Goal: Navigation & Orientation: Find specific page/section

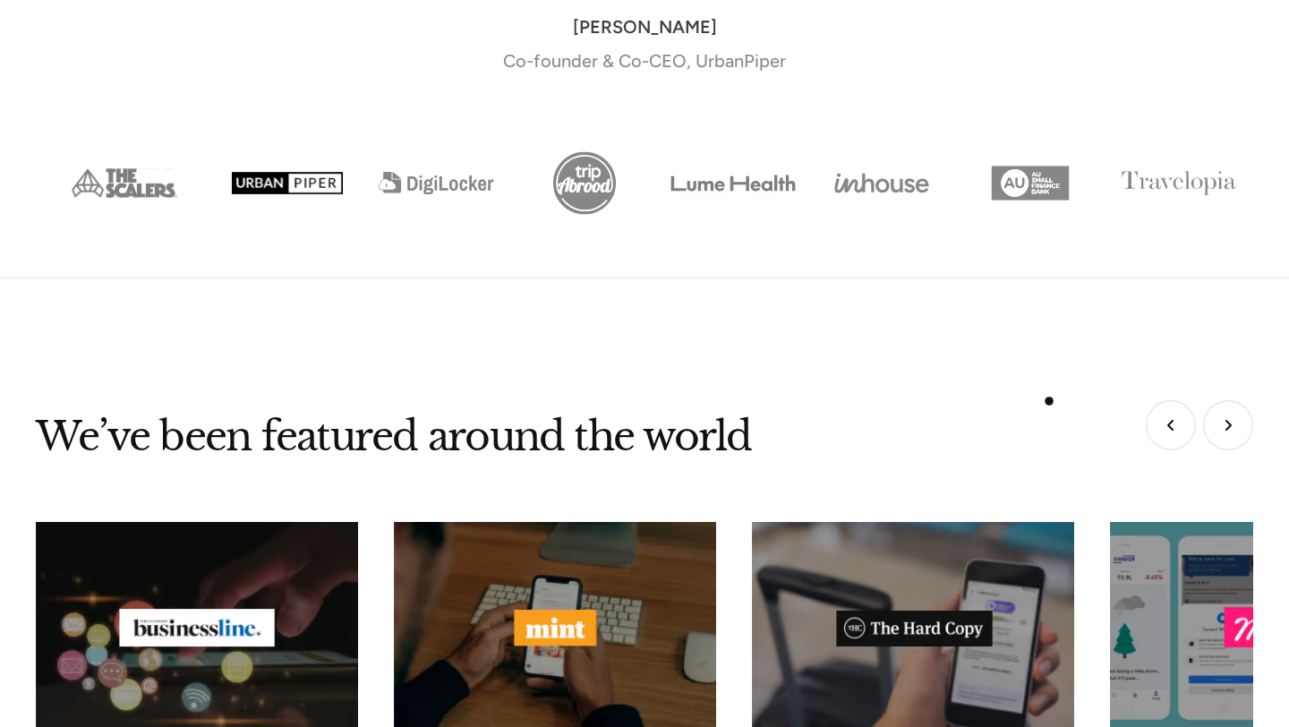
scroll to position [7623, 0]
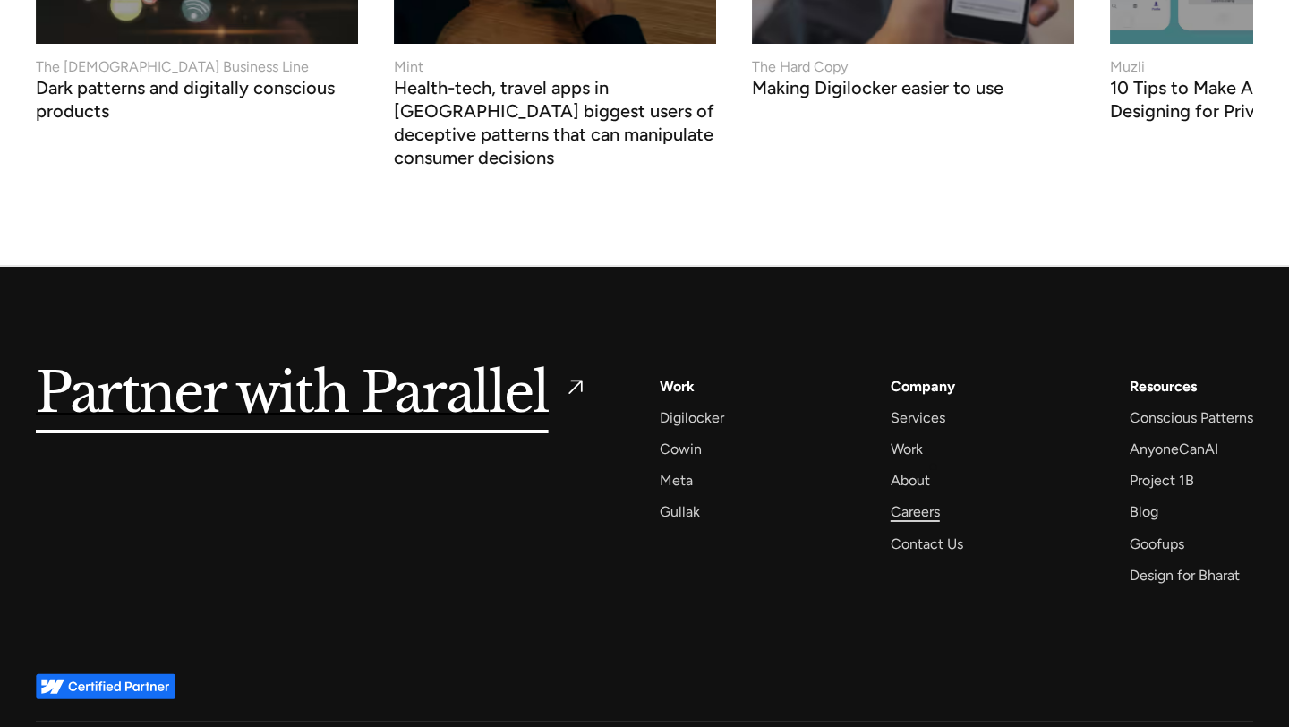
click at [933, 500] on div "Careers" at bounding box center [915, 512] width 49 height 24
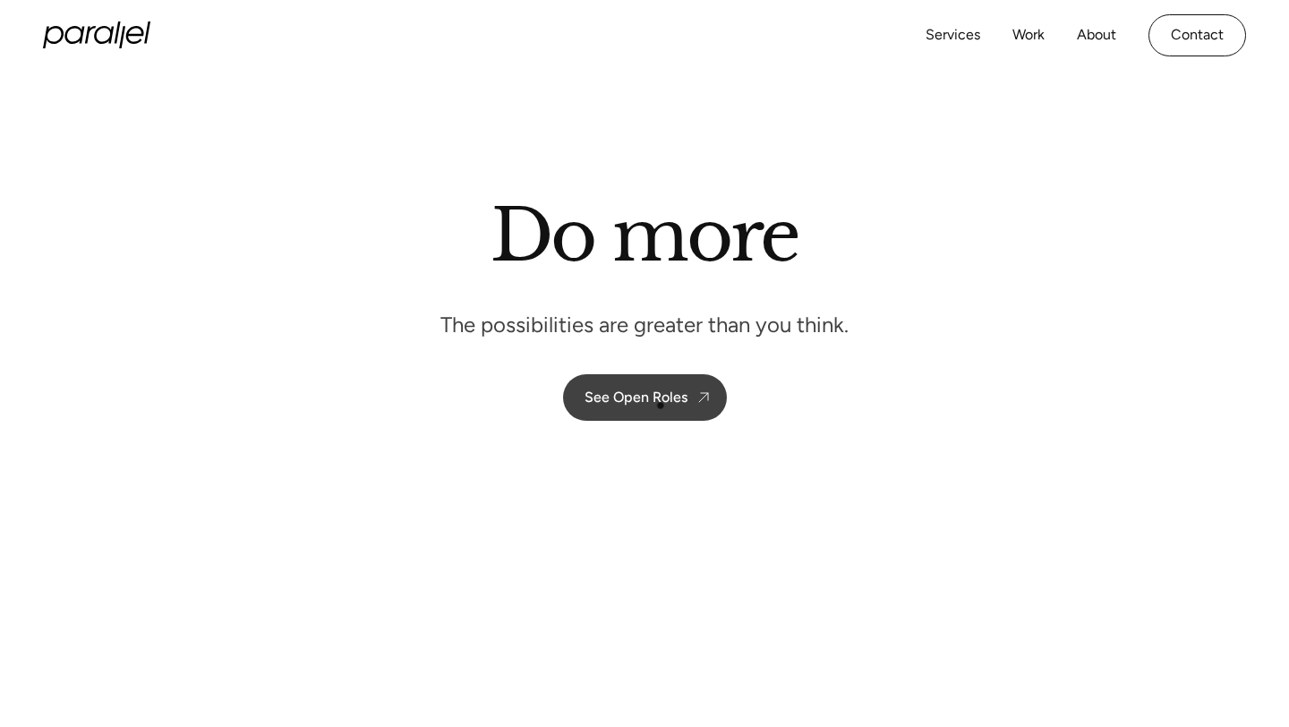
click at [661, 406] on link "See Open Roles" at bounding box center [645, 397] width 164 height 47
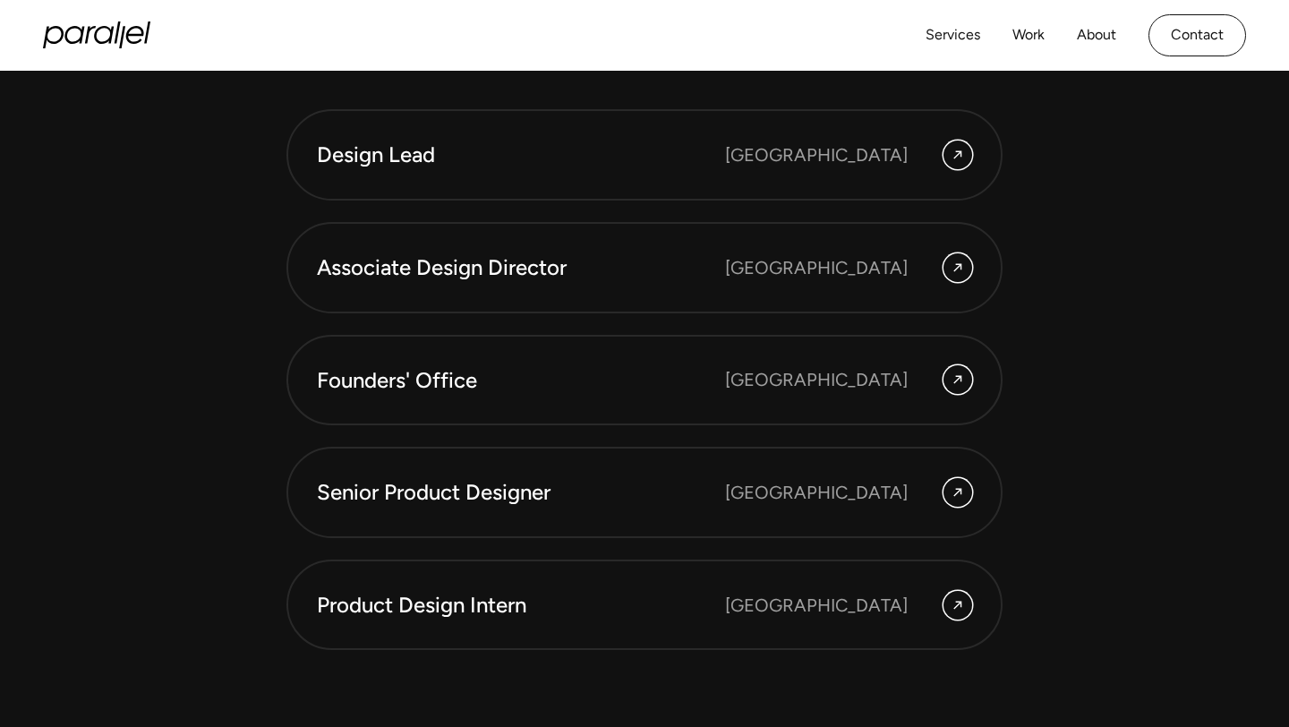
scroll to position [4846, 0]
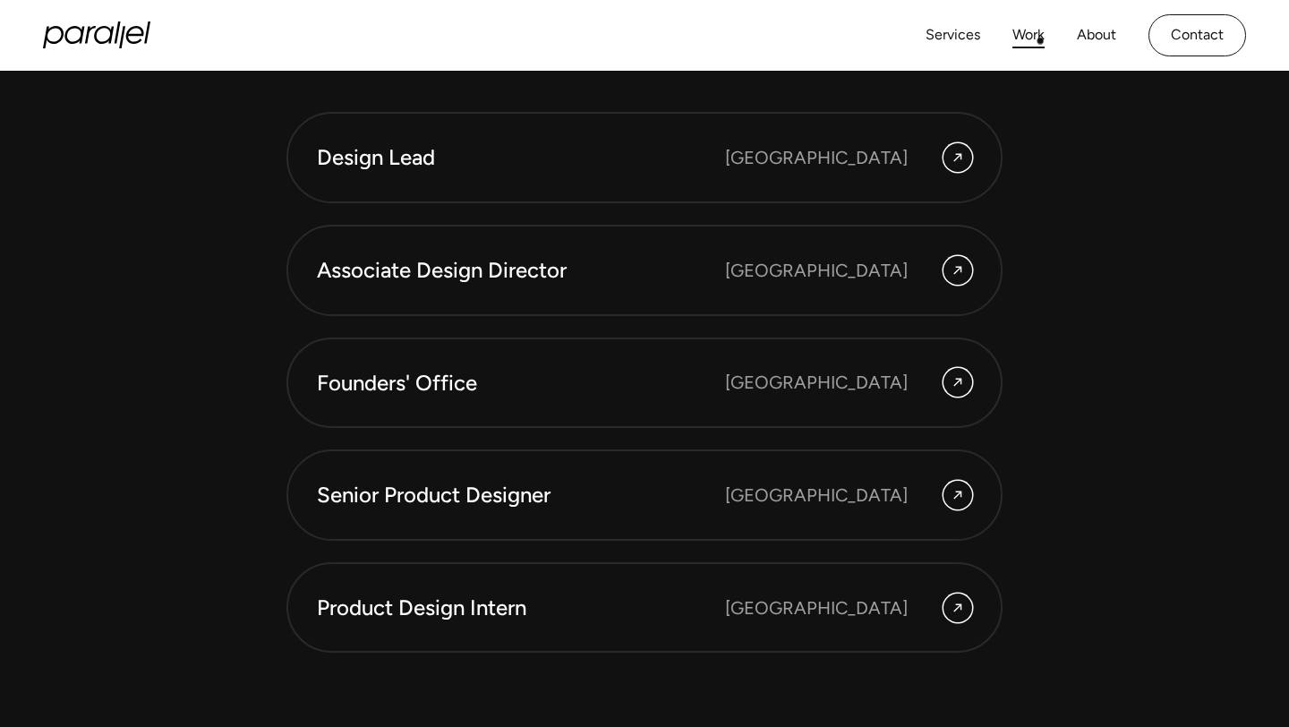
click at [1040, 40] on link "Work" at bounding box center [1029, 35] width 32 height 26
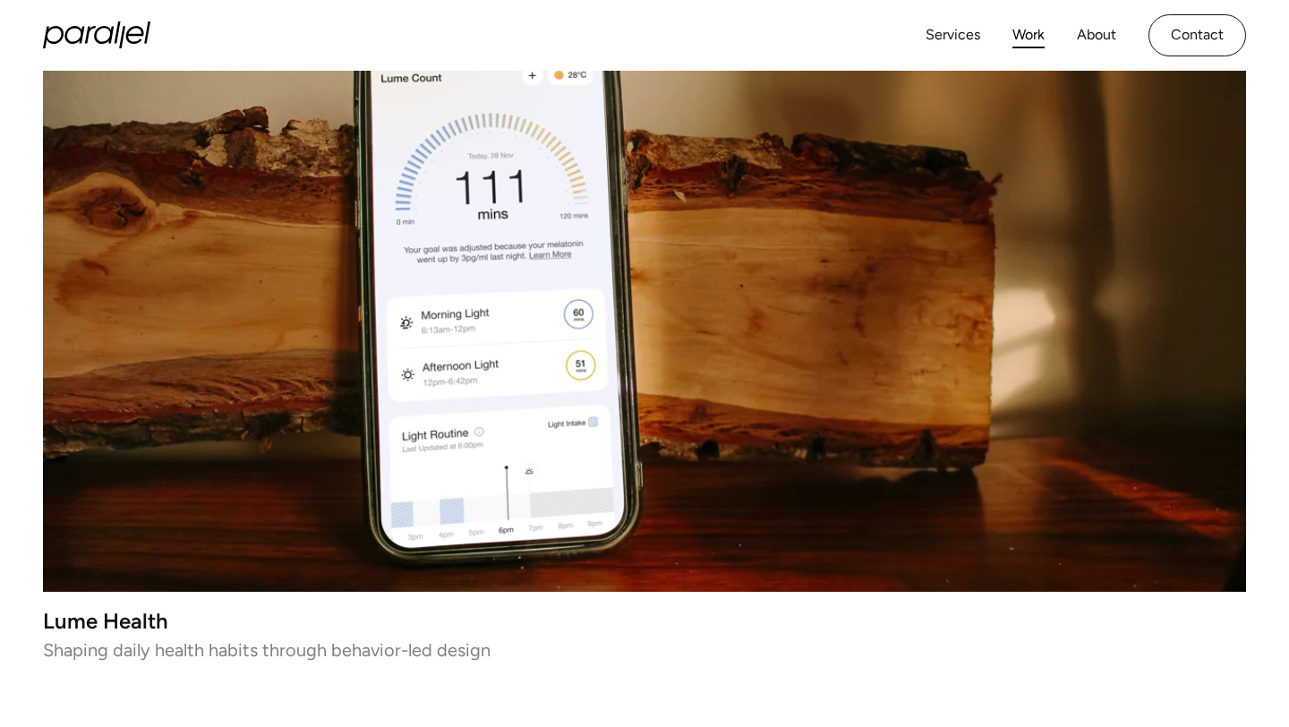
scroll to position [536, 0]
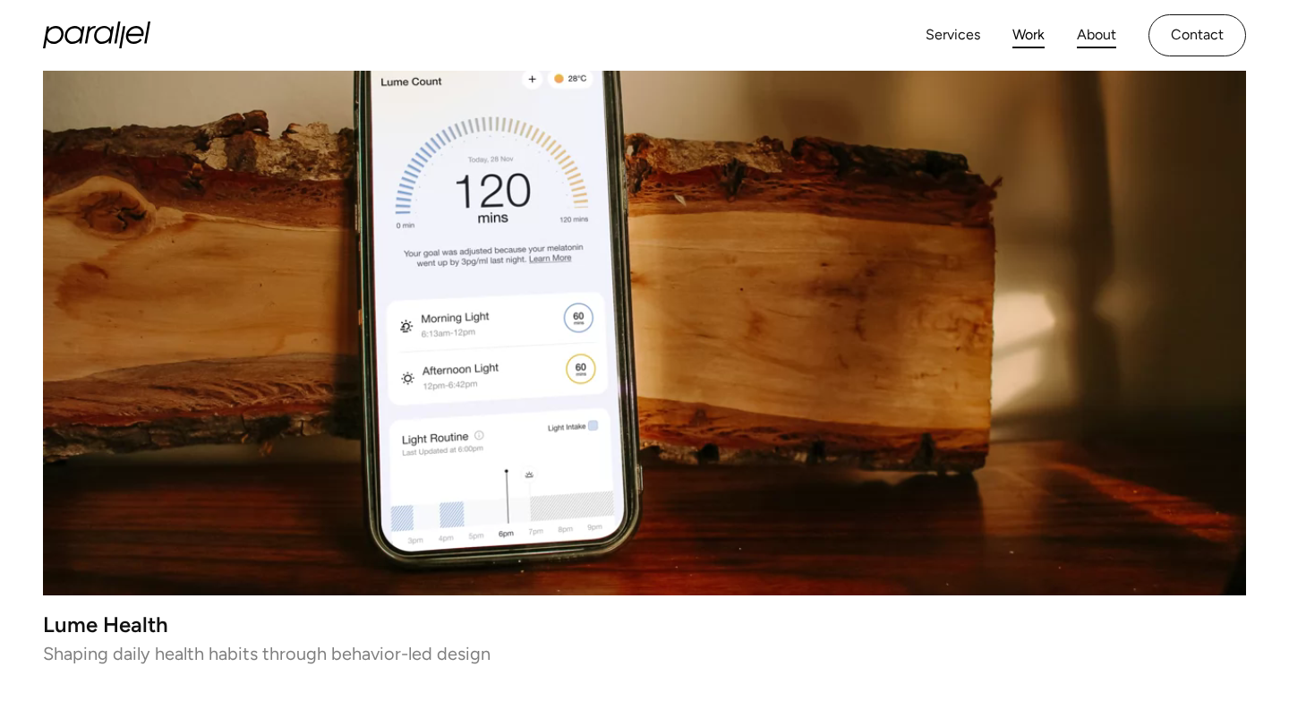
click at [1108, 45] on link "About" at bounding box center [1096, 35] width 39 height 26
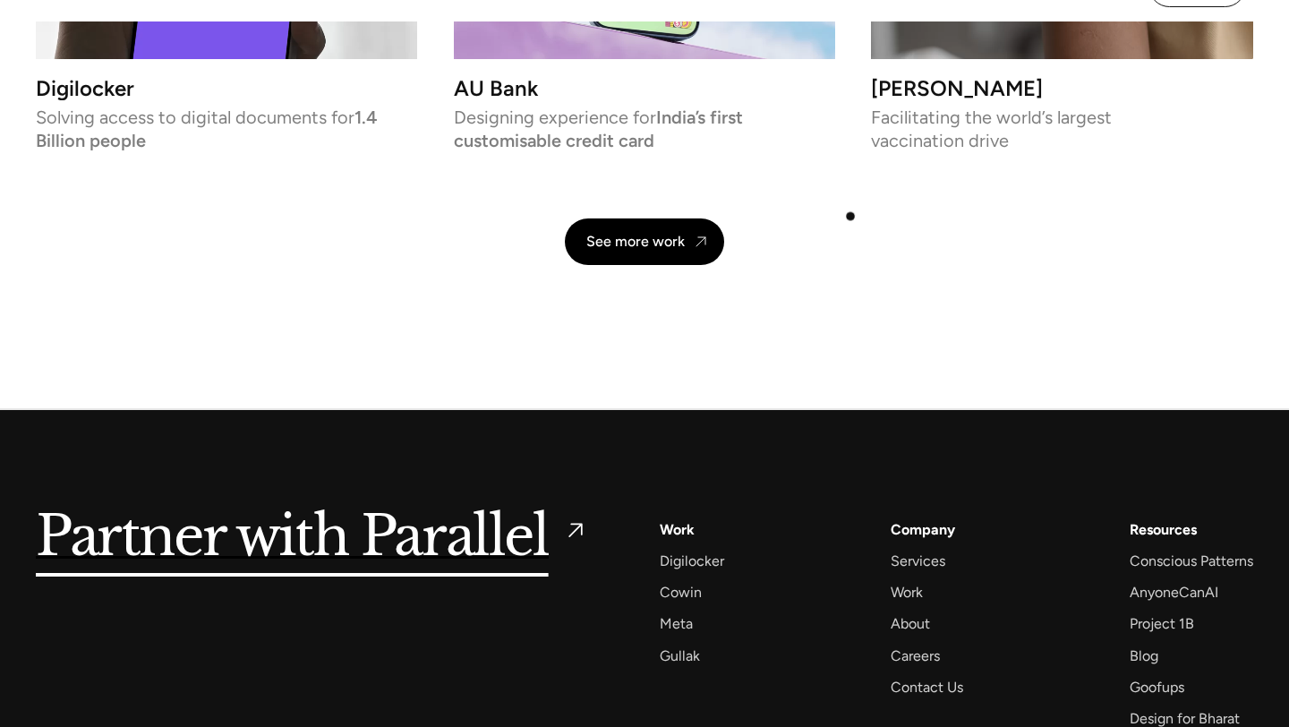
scroll to position [4076, 0]
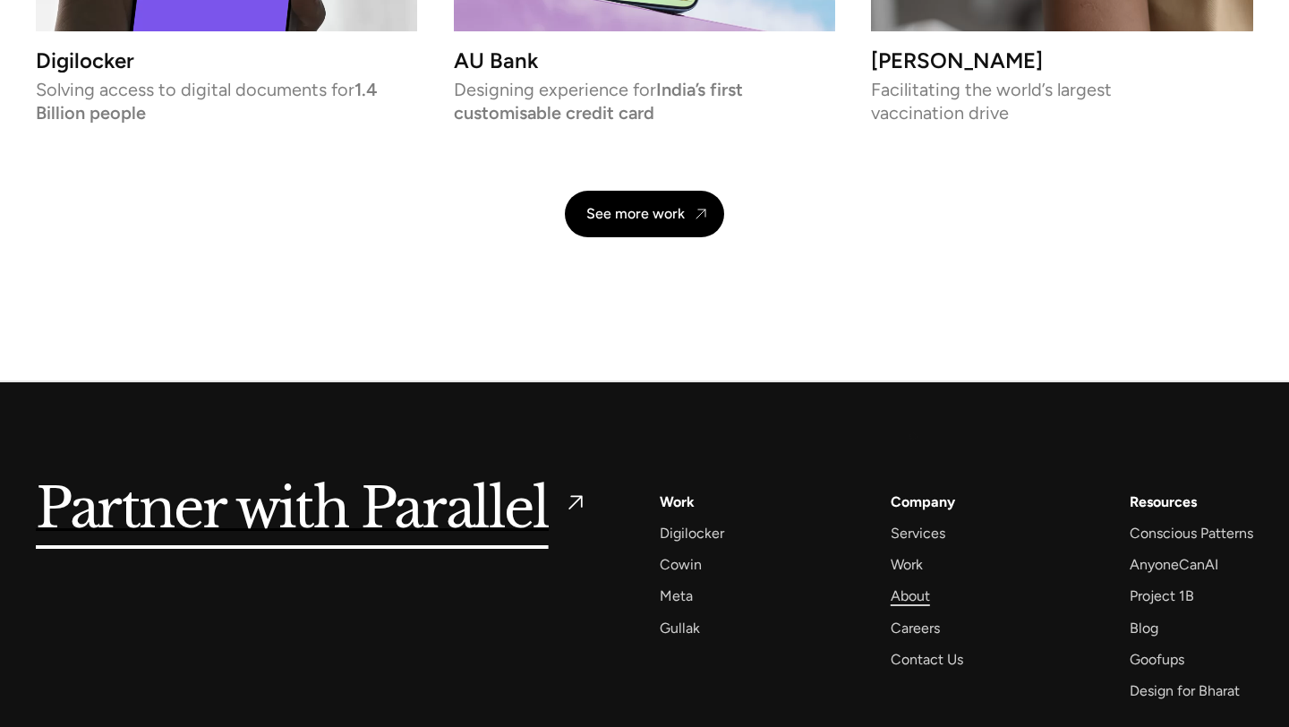
click at [914, 584] on div "About" at bounding box center [910, 596] width 39 height 24
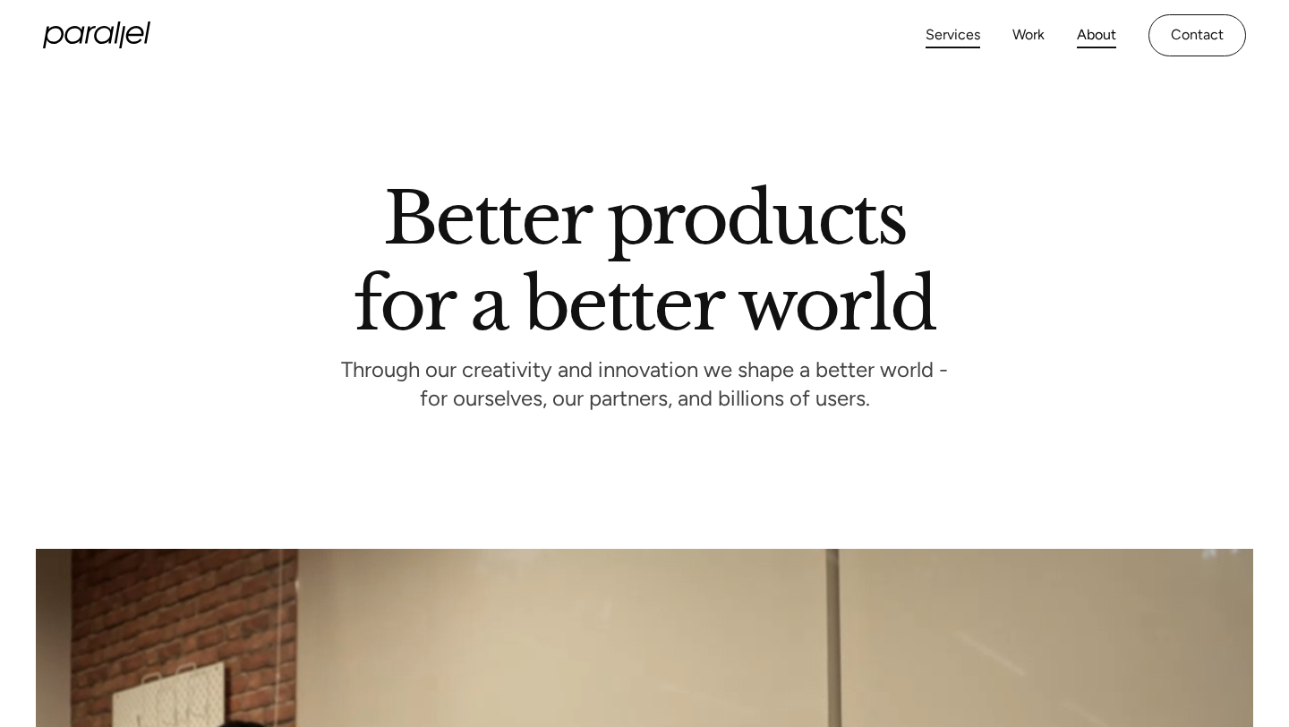
click at [961, 36] on link "Services" at bounding box center [953, 35] width 55 height 26
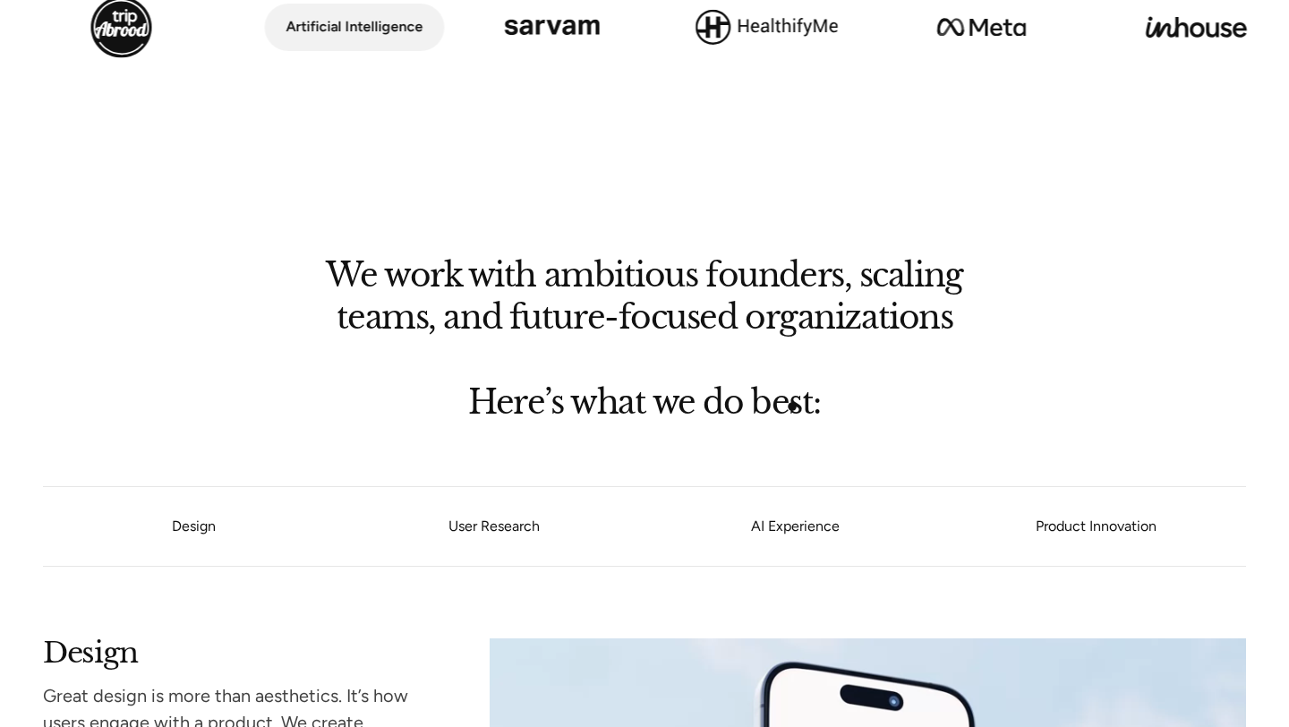
scroll to position [1306, 0]
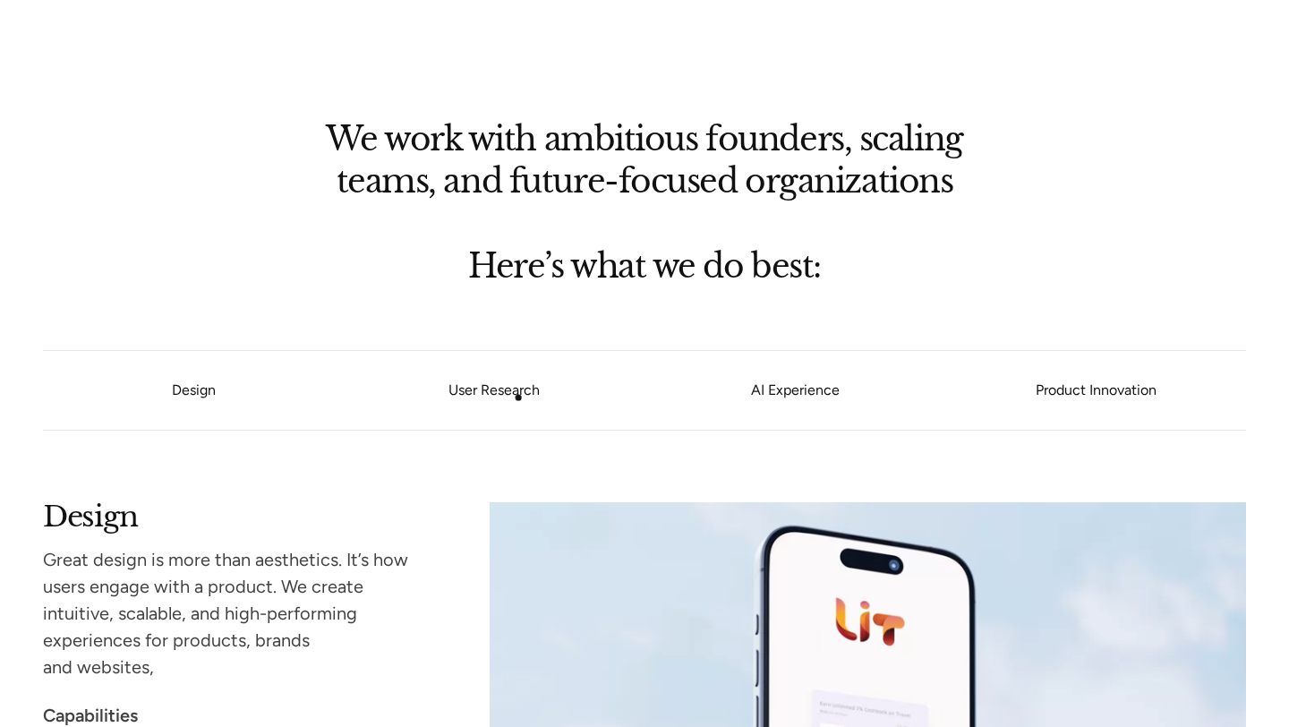
click at [518, 396] on link "User Research" at bounding box center [494, 390] width 301 height 11
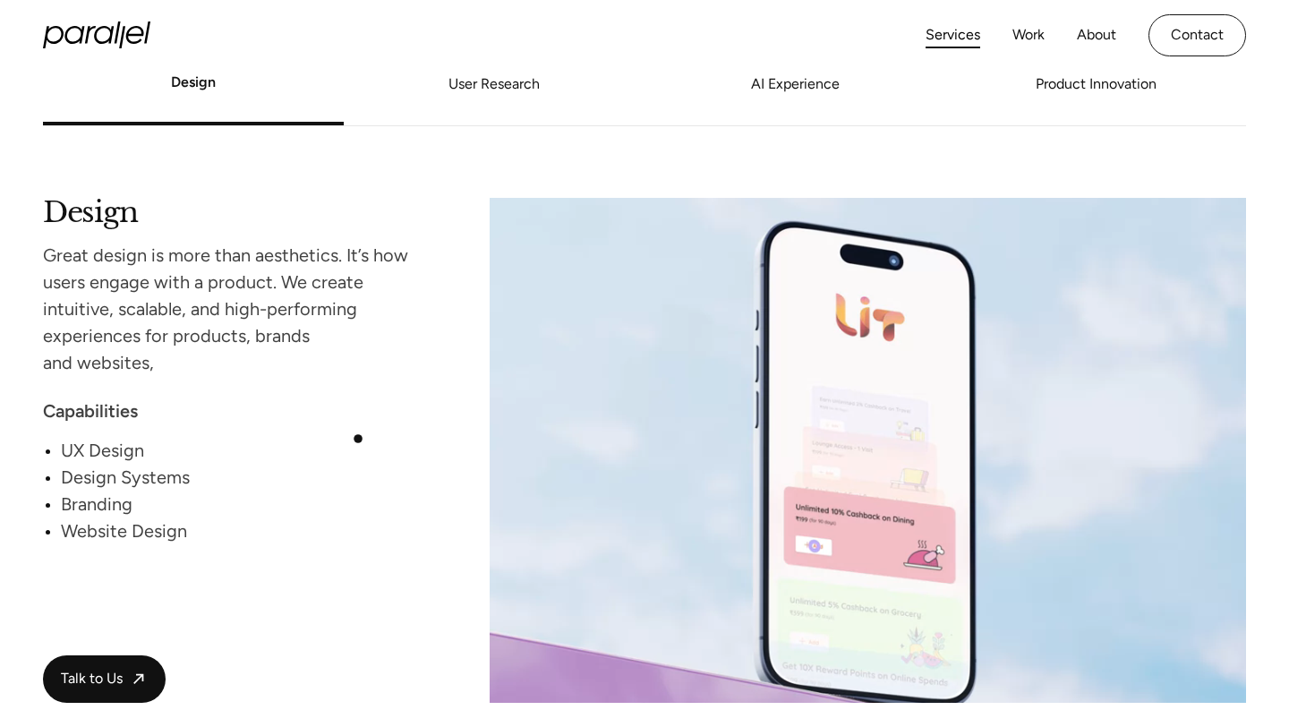
scroll to position [1581, 0]
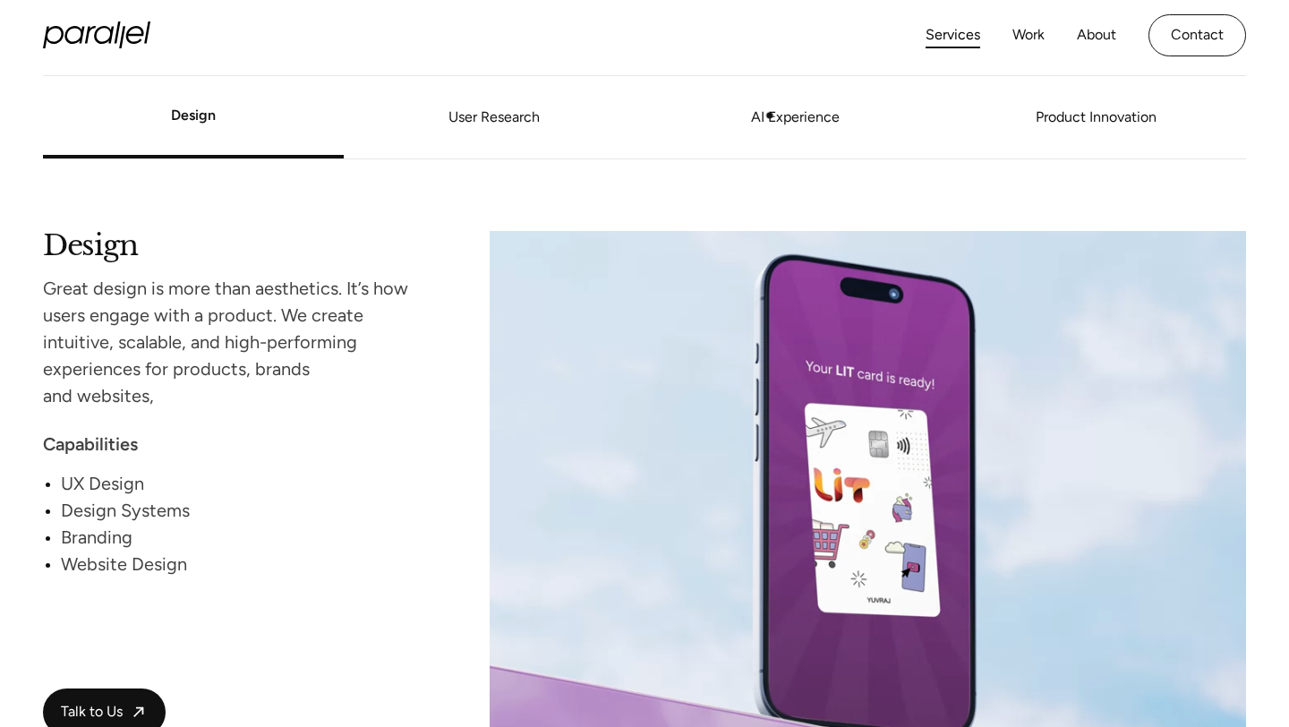
click at [779, 122] on link "AI Experience" at bounding box center [795, 117] width 301 height 11
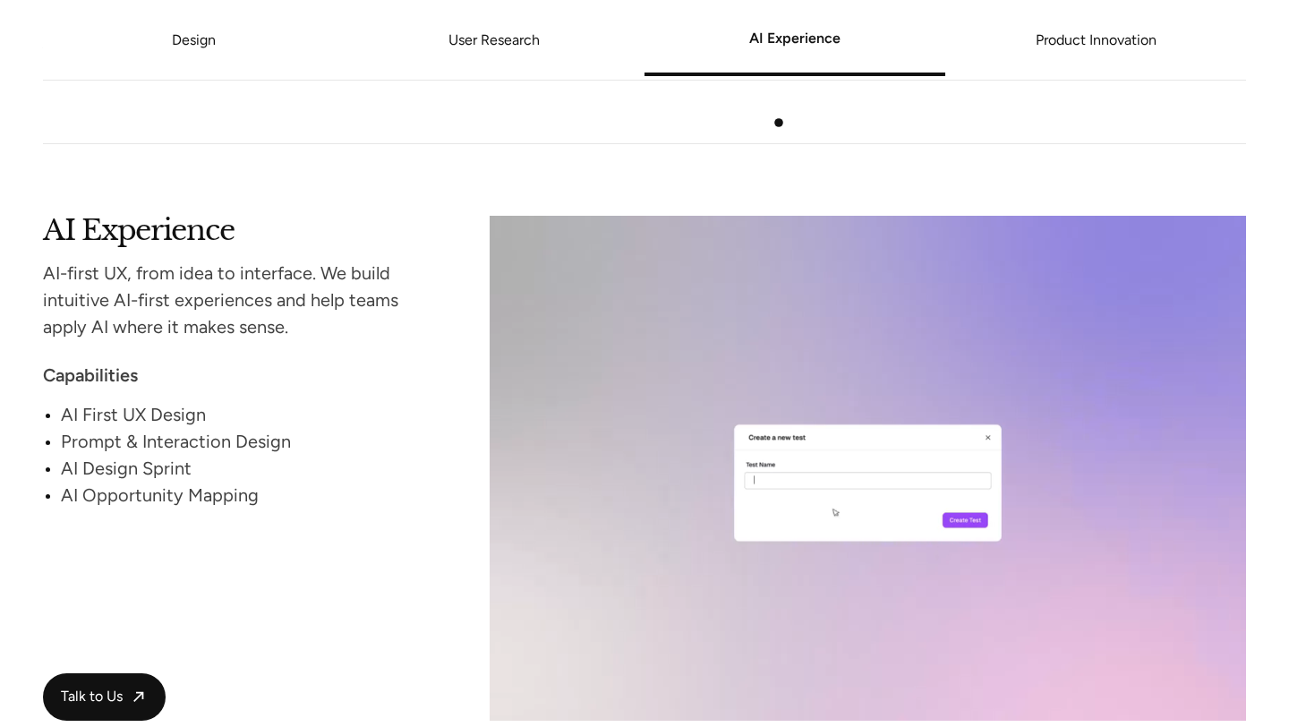
scroll to position [2915, 0]
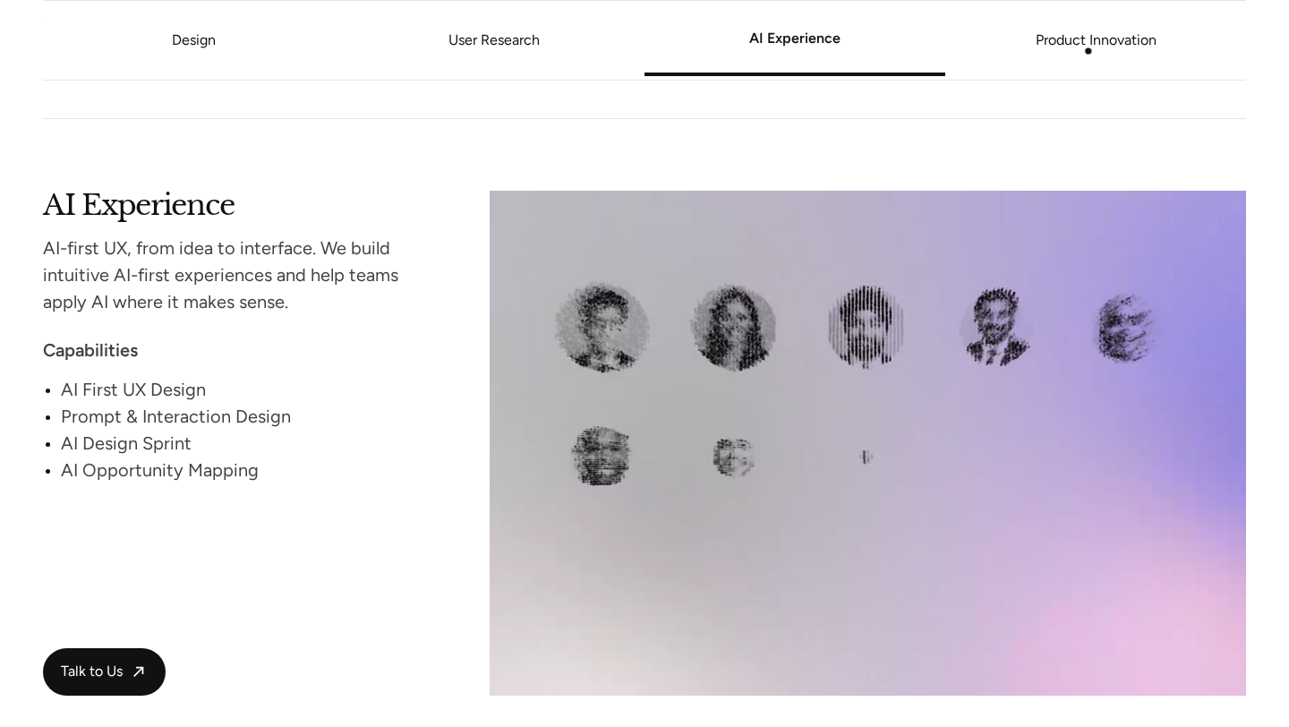
click at [1091, 46] on link "Product Innovation" at bounding box center [1096, 40] width 301 height 11
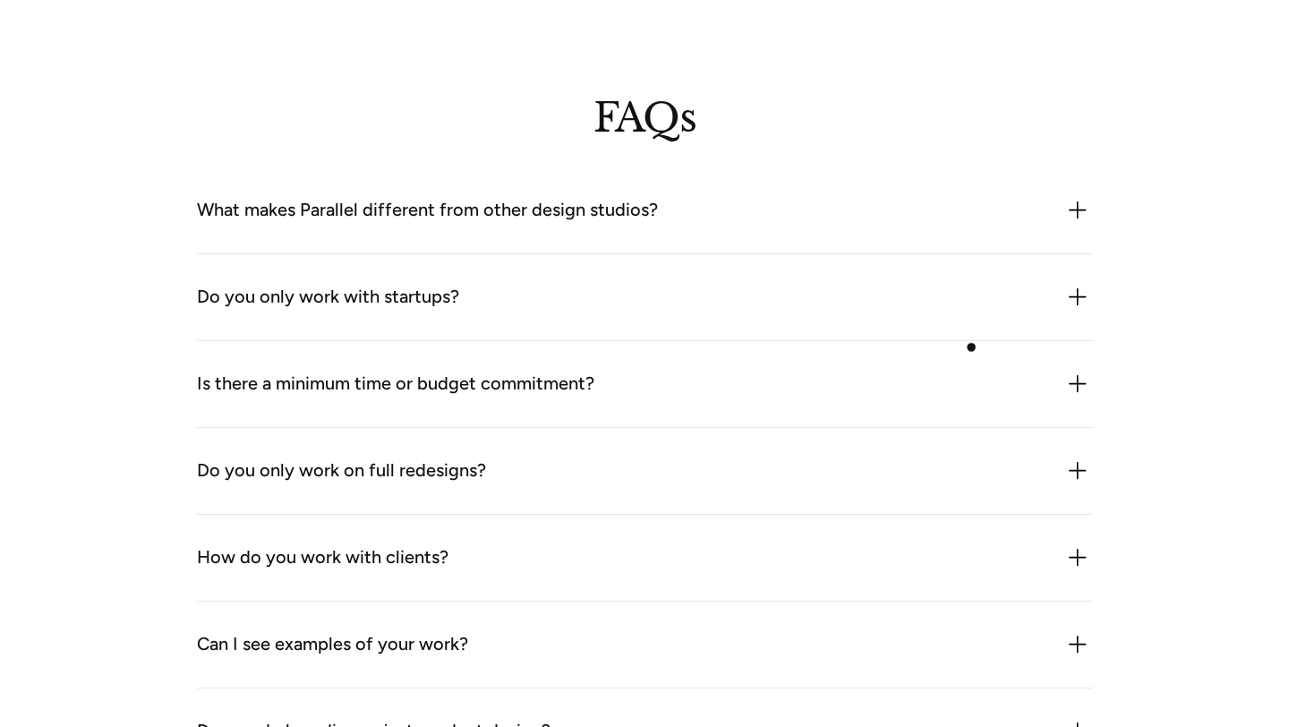
scroll to position [5588, 0]
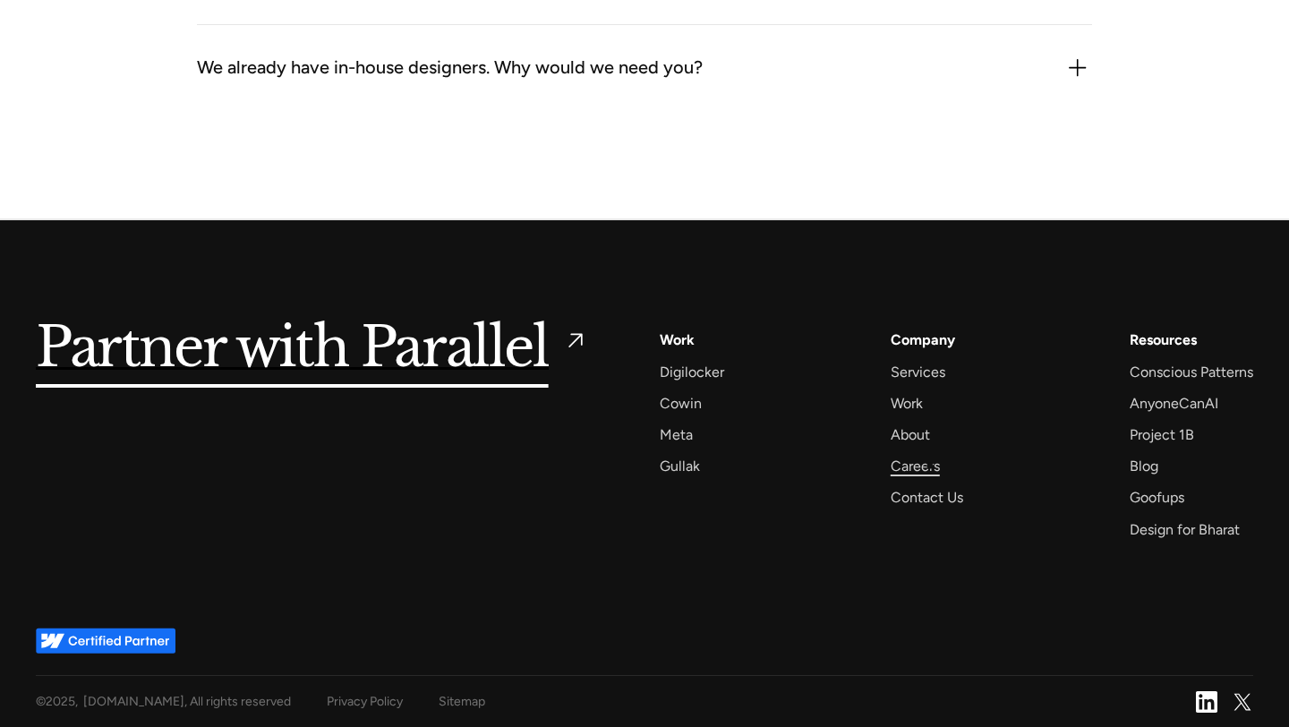
click at [932, 465] on div "Careers" at bounding box center [915, 466] width 49 height 24
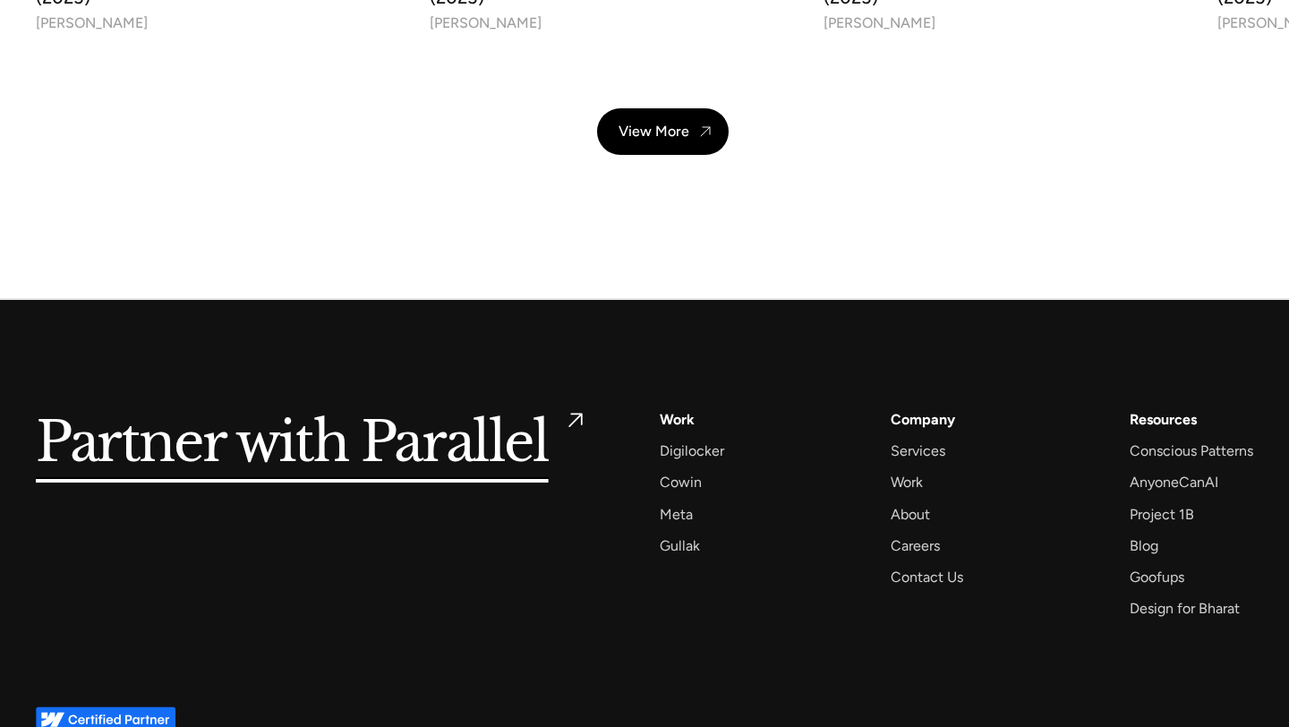
scroll to position [6398, 0]
